Goal: Task Accomplishment & Management: Complete application form

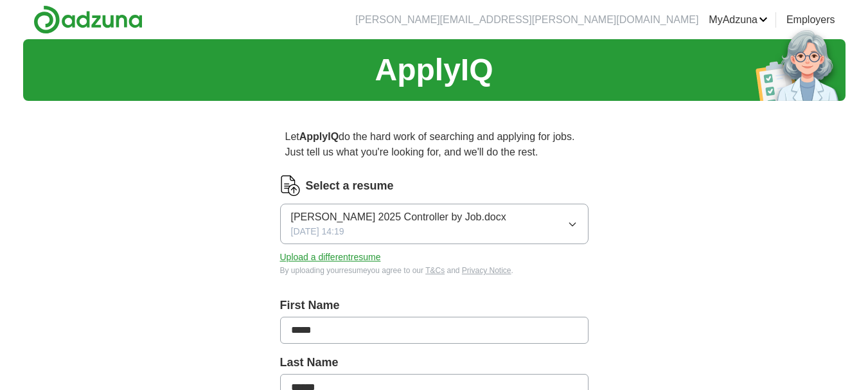
click at [570, 227] on icon "button" at bounding box center [572, 224] width 10 height 10
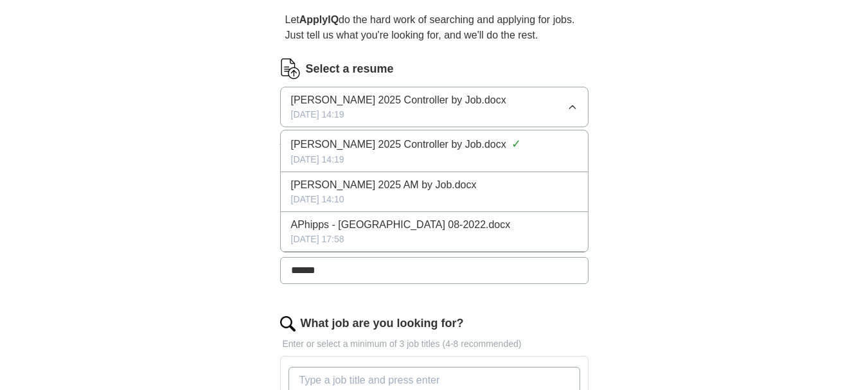
scroll to position [128, 0]
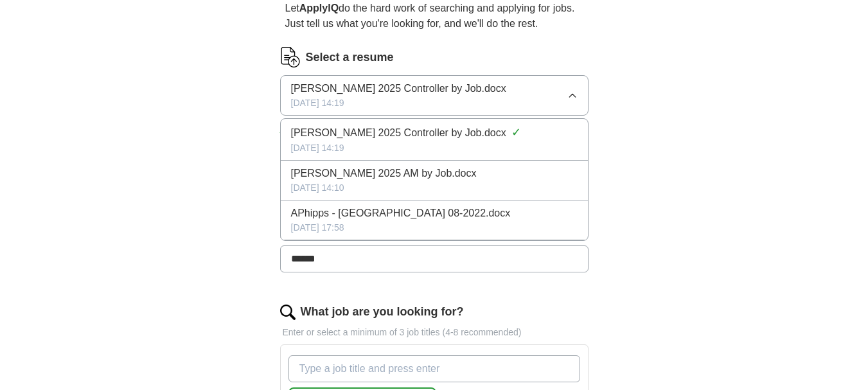
click at [696, 188] on div "ApplyIQ Let ApplyIQ do the hard work of searching and applying for jobs. Just t…" at bounding box center [434, 385] width 822 height 949
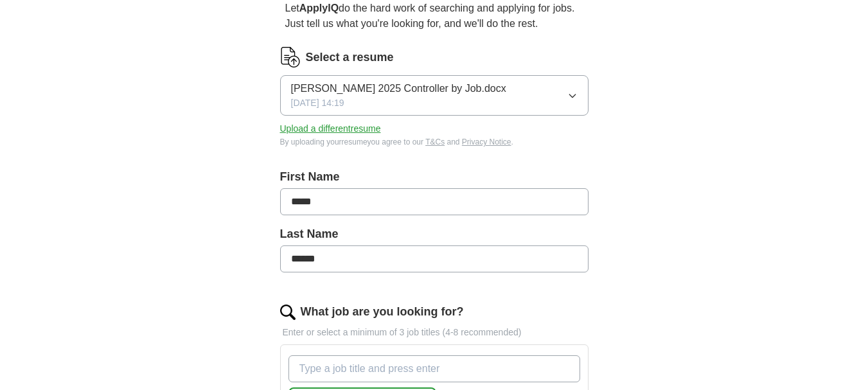
click at [297, 128] on button "Upload a different resume" at bounding box center [330, 128] width 101 height 13
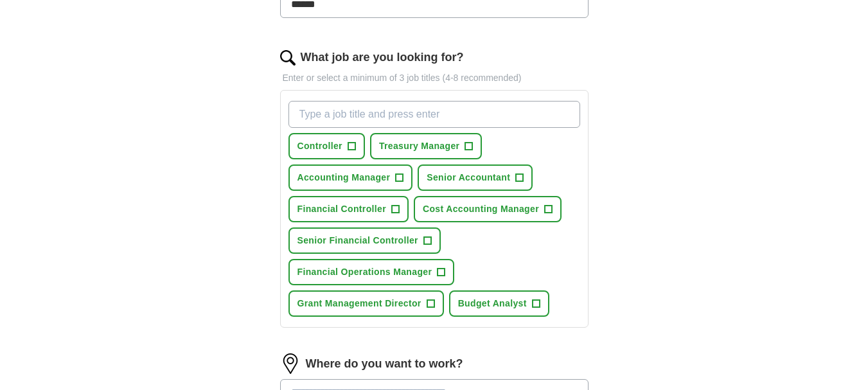
scroll to position [385, 0]
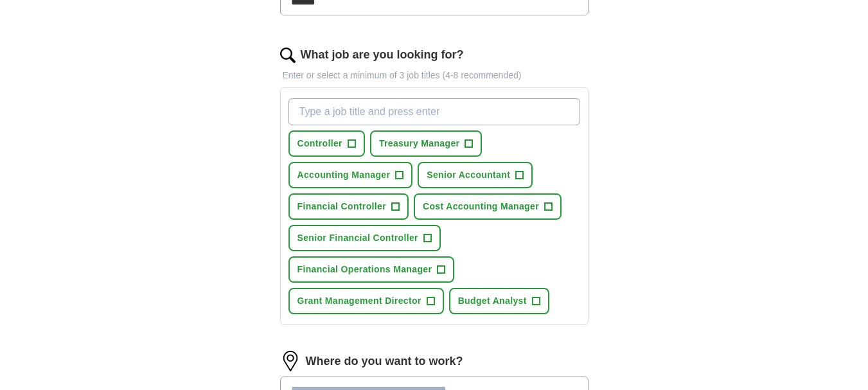
click at [418, 113] on input "What job are you looking for?" at bounding box center [434, 111] width 292 height 27
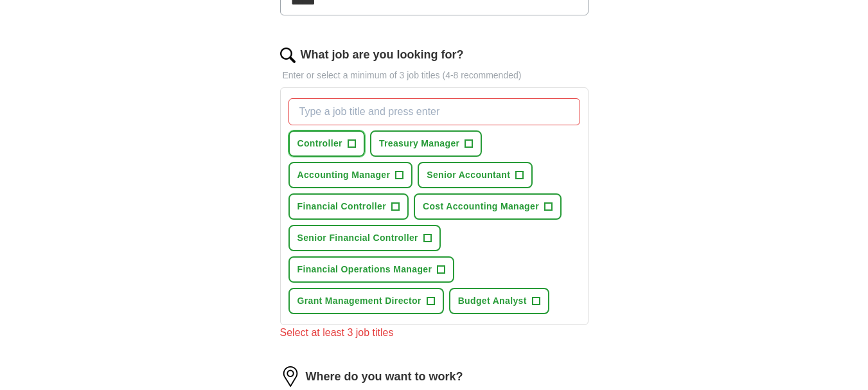
click at [357, 141] on button "Controller +" at bounding box center [326, 143] width 76 height 26
click at [398, 171] on span "+" at bounding box center [400, 175] width 8 height 10
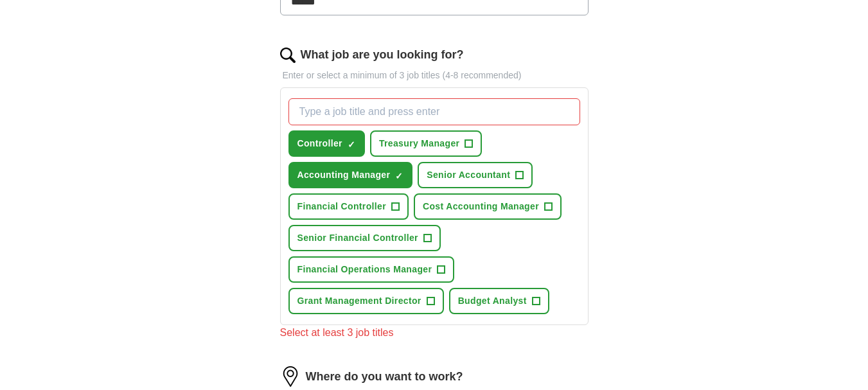
click at [364, 112] on input "What job are you looking for?" at bounding box center [434, 111] width 292 height 27
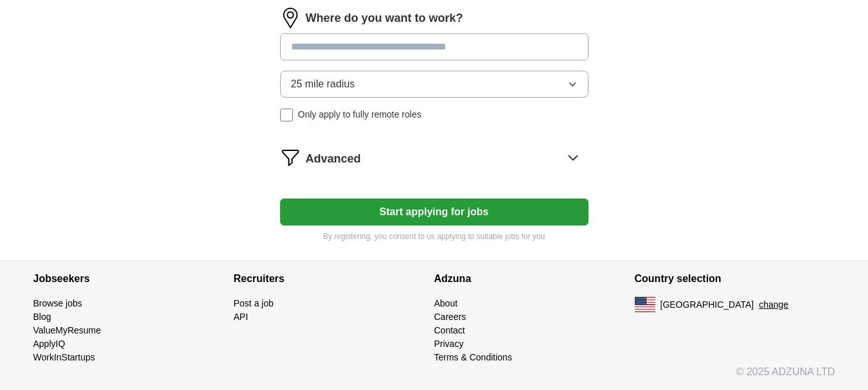
scroll to position [491, 0]
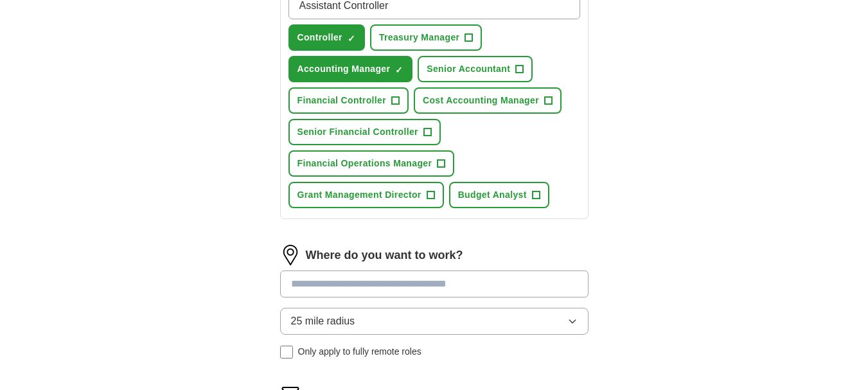
type input "Assistant Controller"
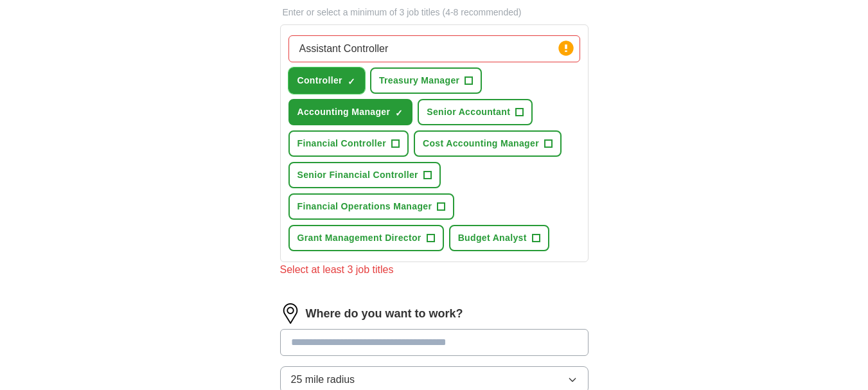
scroll to position [427, 0]
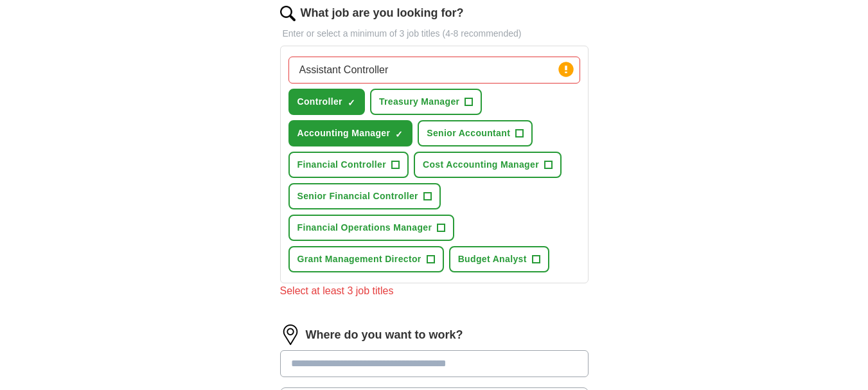
click at [511, 66] on input "Assistant Controller" at bounding box center [434, 70] width 292 height 27
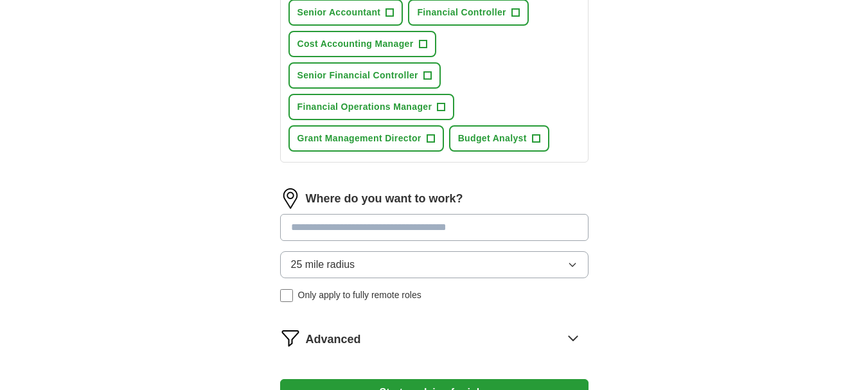
scroll to position [620, 0]
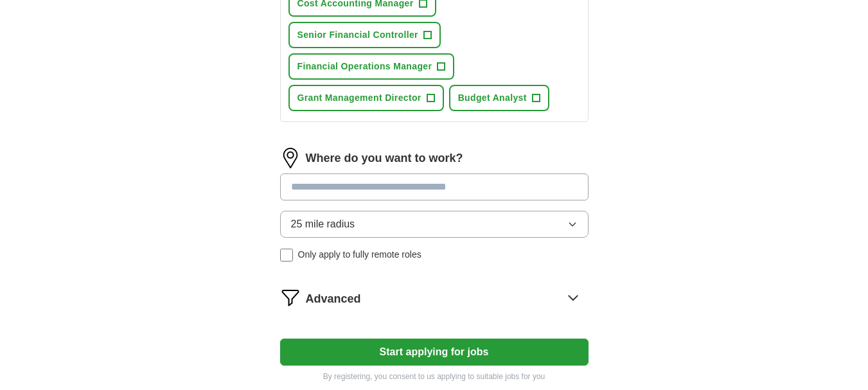
click at [395, 184] on input at bounding box center [434, 186] width 308 height 27
type input "**********"
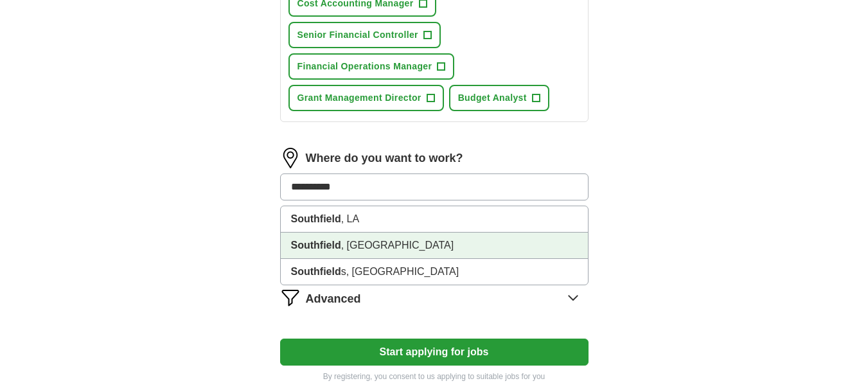
click at [401, 243] on li "[GEOGRAPHIC_DATA] , [GEOGRAPHIC_DATA]" at bounding box center [434, 246] width 307 height 26
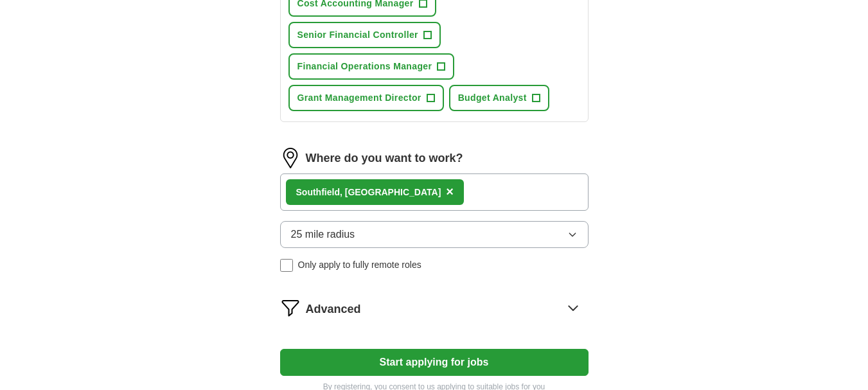
scroll to position [684, 0]
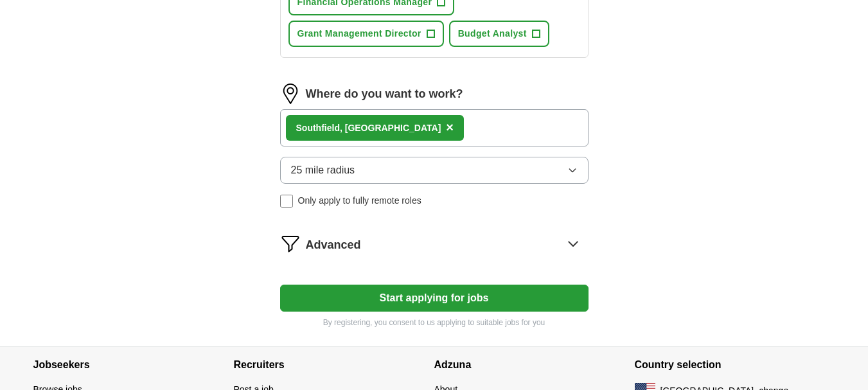
click at [498, 300] on button "Start applying for jobs" at bounding box center [434, 298] width 308 height 27
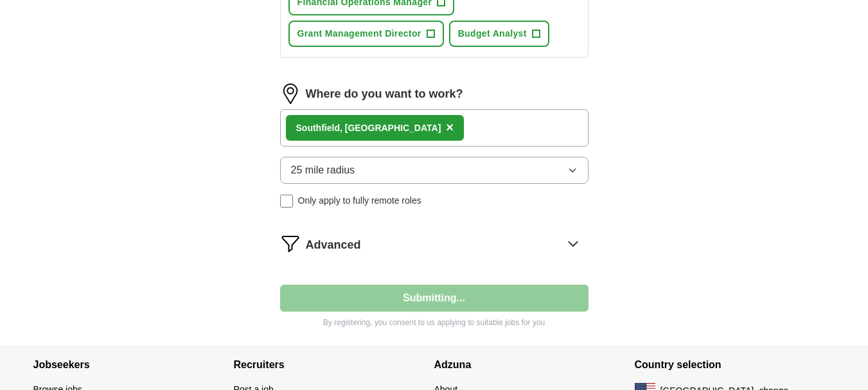
select select "**"
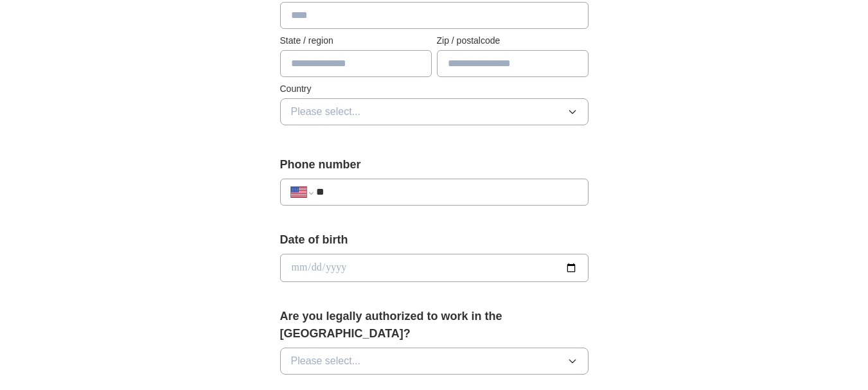
scroll to position [385, 0]
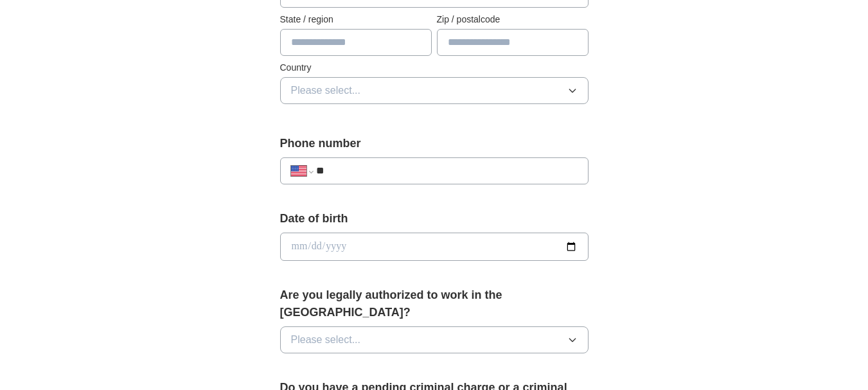
click at [401, 173] on input "**" at bounding box center [446, 170] width 261 height 15
type input "**********"
click at [574, 335] on icon "button" at bounding box center [572, 340] width 10 height 10
click at [487, 362] on li "Yes" at bounding box center [434, 369] width 307 height 26
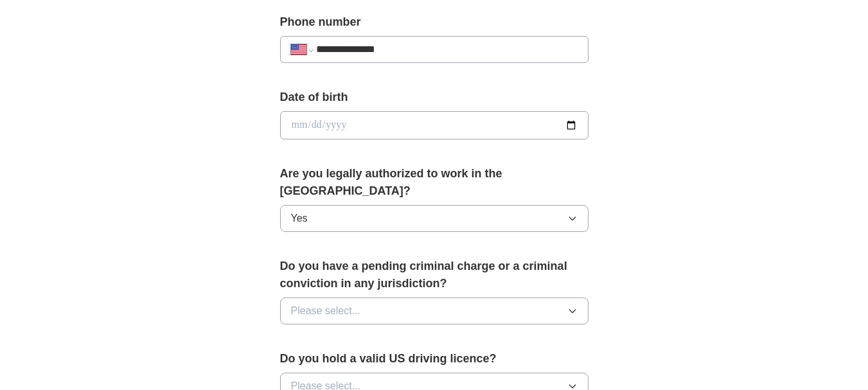
scroll to position [642, 0]
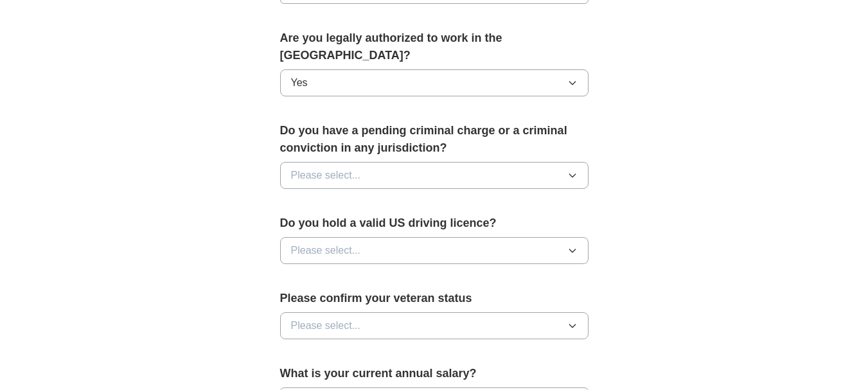
click at [570, 170] on icon "button" at bounding box center [572, 175] width 10 height 10
click at [412, 224] on div "No" at bounding box center [434, 231] width 286 height 15
click at [579, 237] on button "Please select..." at bounding box center [434, 250] width 308 height 27
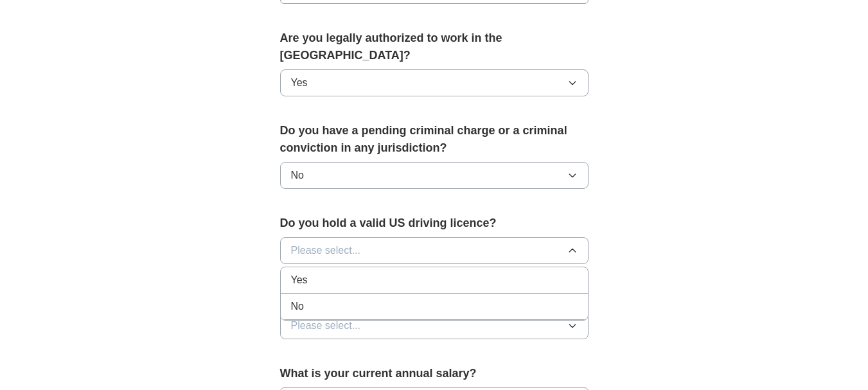
click at [416, 272] on div "Yes" at bounding box center [434, 279] width 286 height 15
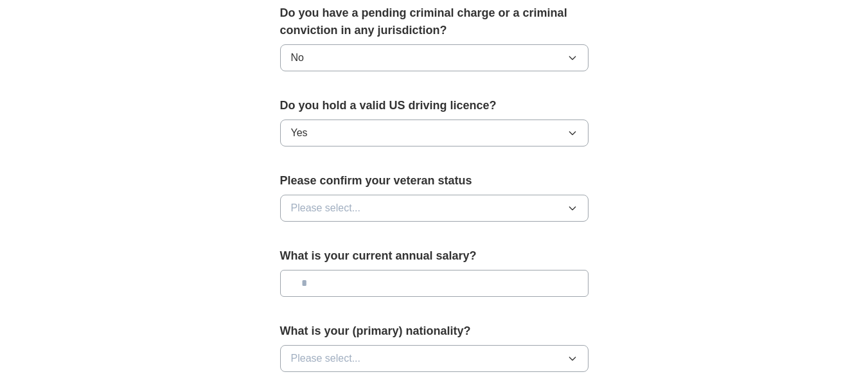
scroll to position [771, 0]
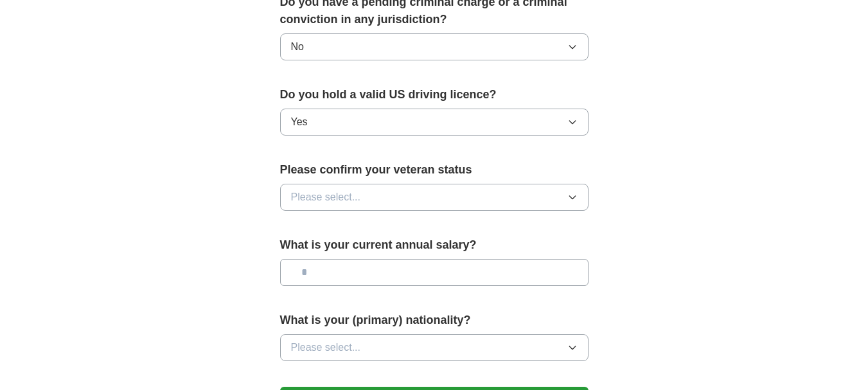
click at [570, 192] on icon "button" at bounding box center [572, 197] width 10 height 10
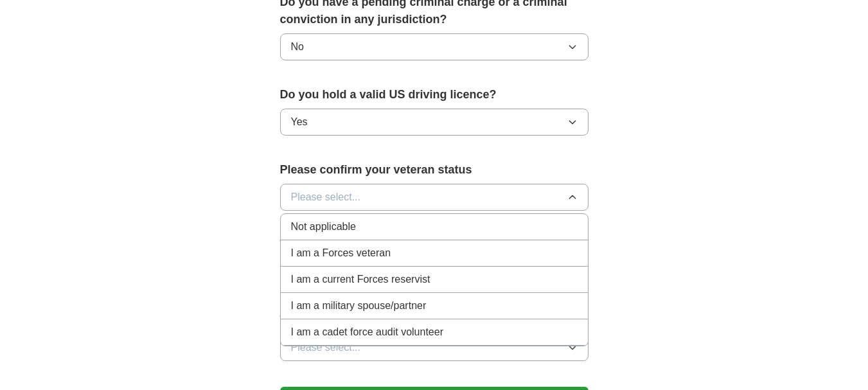
click at [511, 245] on div "I am a Forces veteran" at bounding box center [434, 252] width 286 height 15
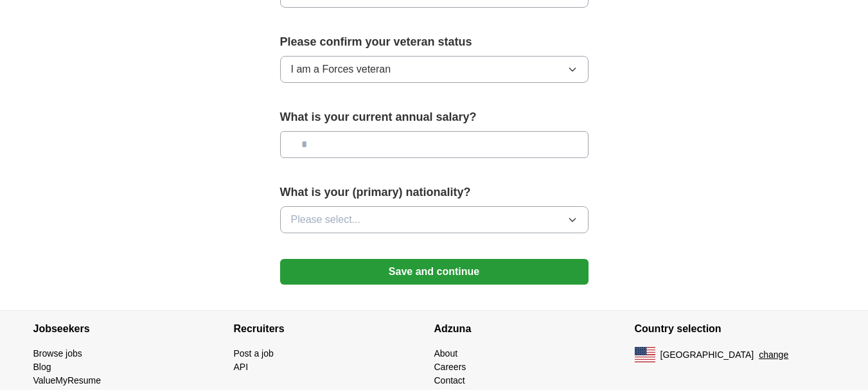
scroll to position [899, 0]
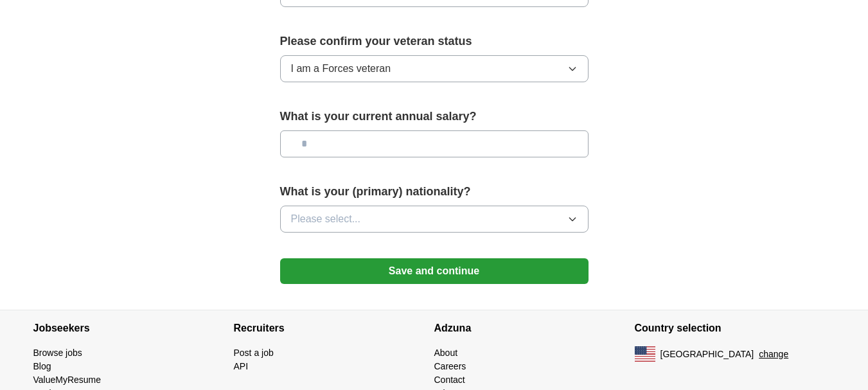
click at [488, 265] on button "Save and continue" at bounding box center [434, 271] width 308 height 26
